Goal: Information Seeking & Learning: Learn about a topic

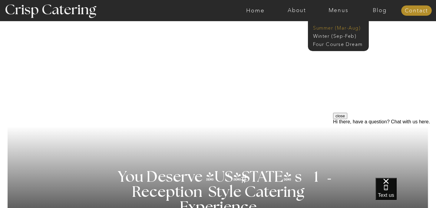
click at [327, 28] on nav "Summer (Mar-Aug)" at bounding box center [340, 28] width 54 height 6
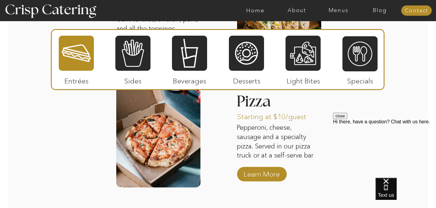
scroll to position [830, 0]
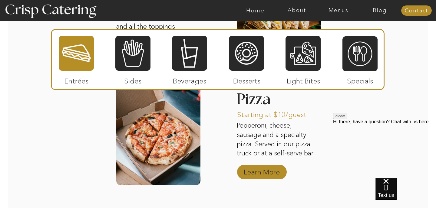
click at [268, 171] on p "Learn More" at bounding box center [261, 171] width 40 height 18
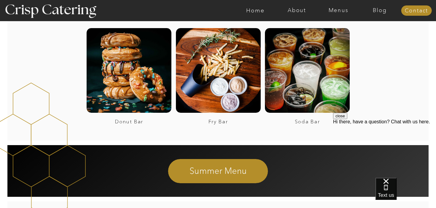
scroll to position [1136, 0]
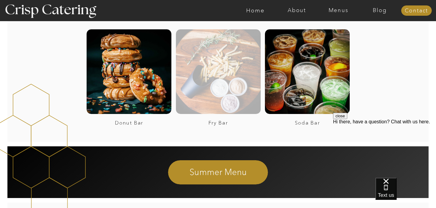
click at [238, 80] on div at bounding box center [218, 71] width 85 height 85
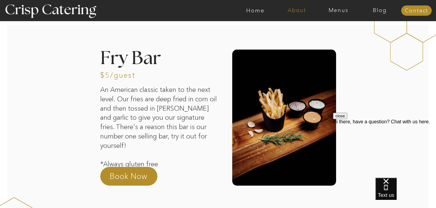
click at [297, 8] on nav "About" at bounding box center [296, 11] width 41 height 6
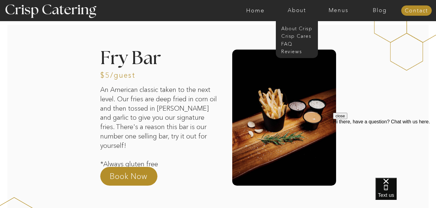
click at [330, 15] on div at bounding box center [248, 10] width 960 height 21
click at [333, 9] on nav "Menus" at bounding box center [337, 11] width 41 height 6
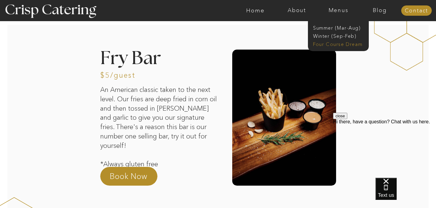
click at [334, 45] on nav "Four Course Dream" at bounding box center [340, 44] width 54 height 6
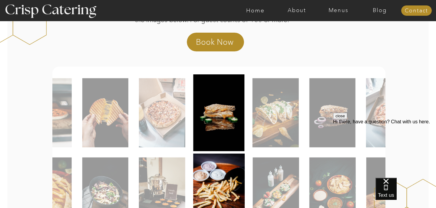
scroll to position [116, 0]
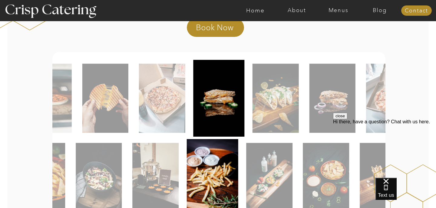
click at [209, 178] on img at bounding box center [212, 177] width 51 height 77
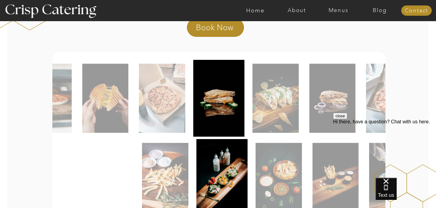
click at [213, 97] on img at bounding box center [218, 98] width 51 height 77
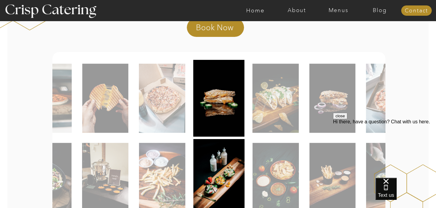
click at [159, 103] on img at bounding box center [162, 98] width 46 height 69
click at [164, 103] on img at bounding box center [162, 98] width 46 height 69
click at [264, 118] on img at bounding box center [275, 98] width 46 height 69
click at [297, 115] on img at bounding box center [275, 98] width 46 height 69
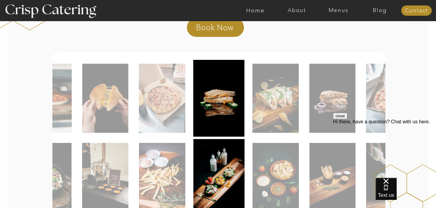
click at [380, 109] on img at bounding box center [389, 98] width 46 height 69
click at [381, 100] on img at bounding box center [389, 98] width 46 height 69
click at [271, 99] on img at bounding box center [275, 98] width 46 height 69
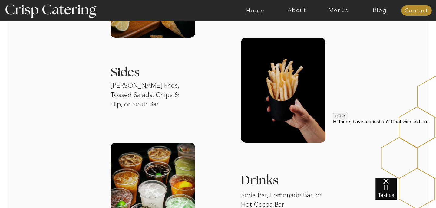
scroll to position [650, 0]
